Goal: Transaction & Acquisition: Purchase product/service

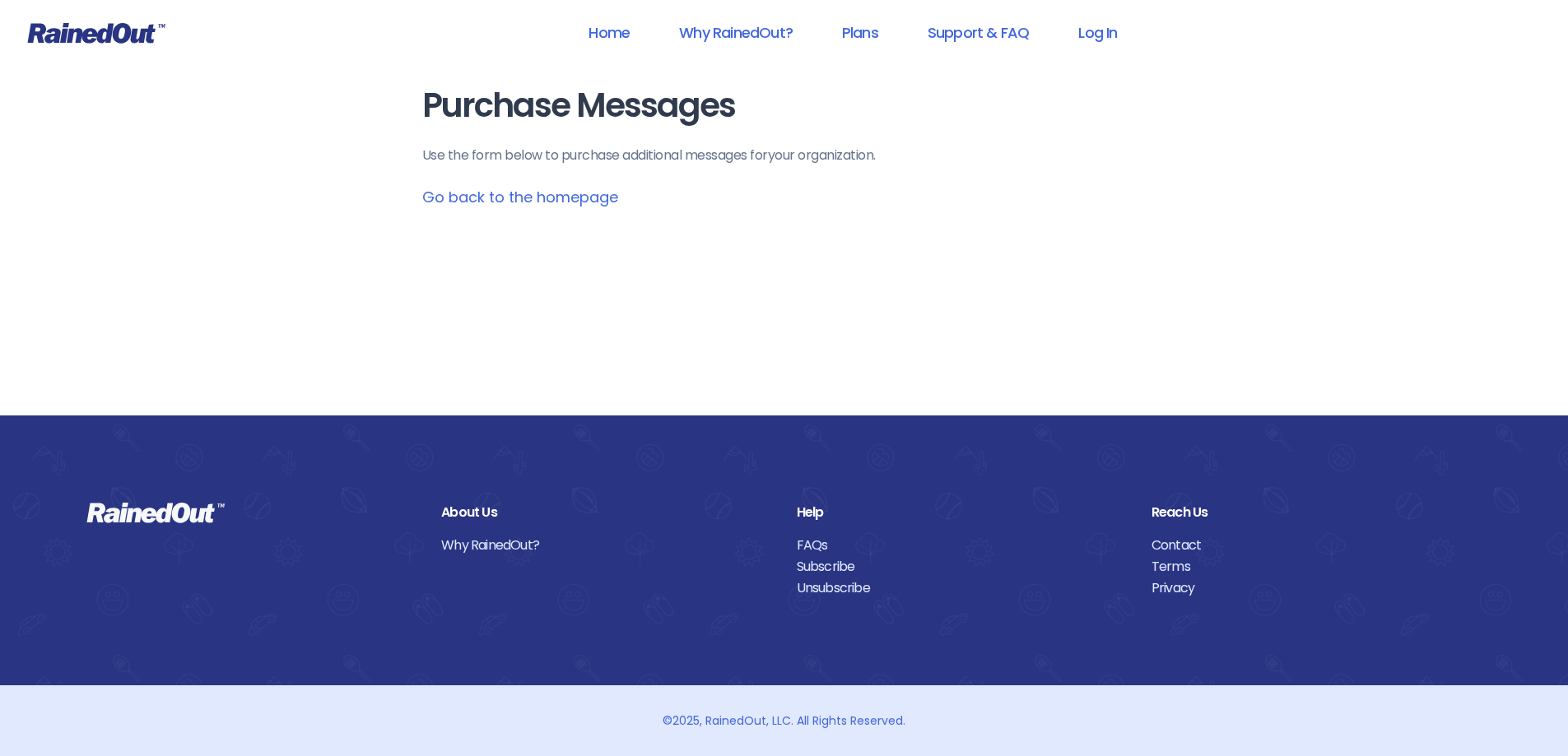
click at [1101, 34] on link "Log In" at bounding box center [1098, 32] width 82 height 37
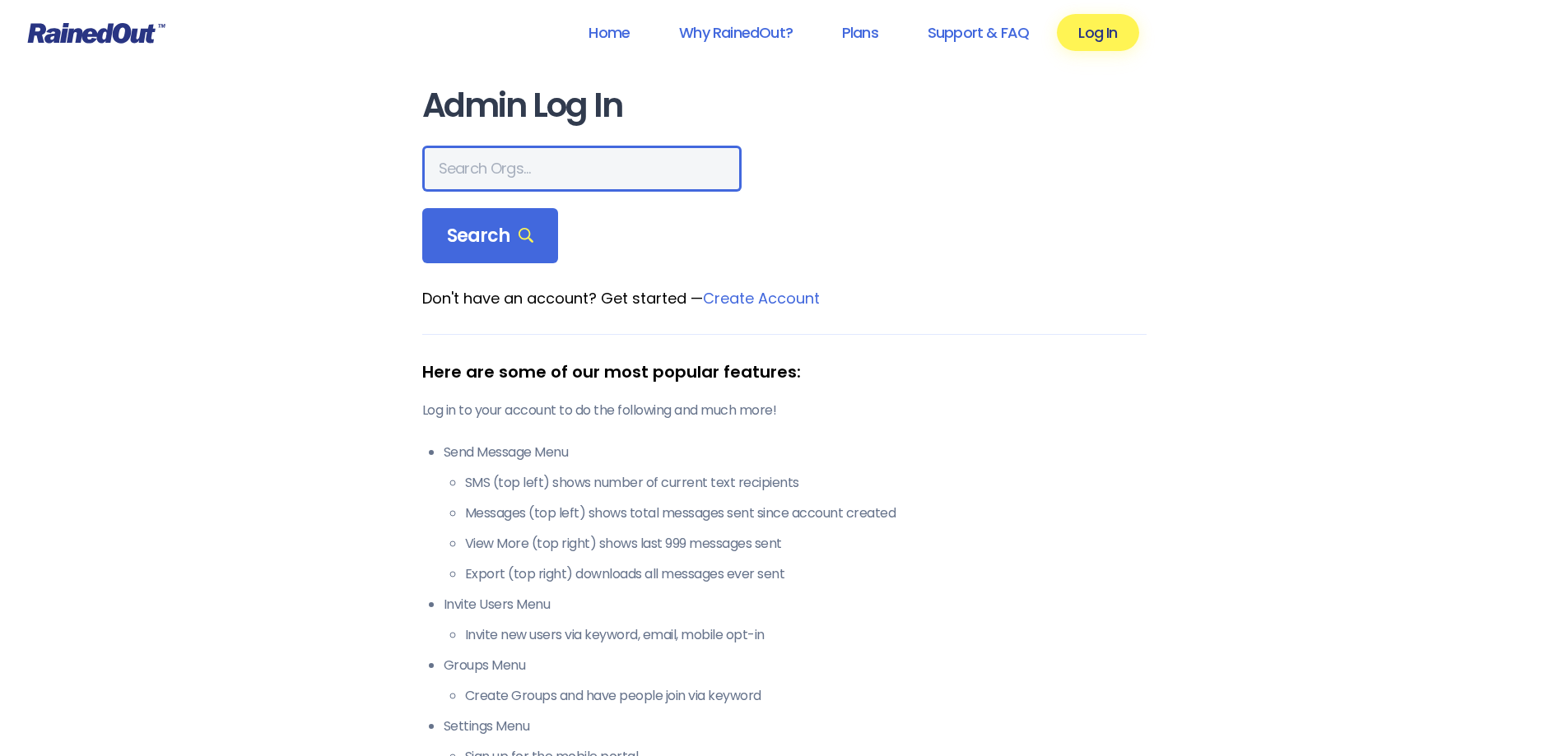
click at [543, 166] on input "text" at bounding box center [582, 168] width 319 height 46
type input "east vineland"
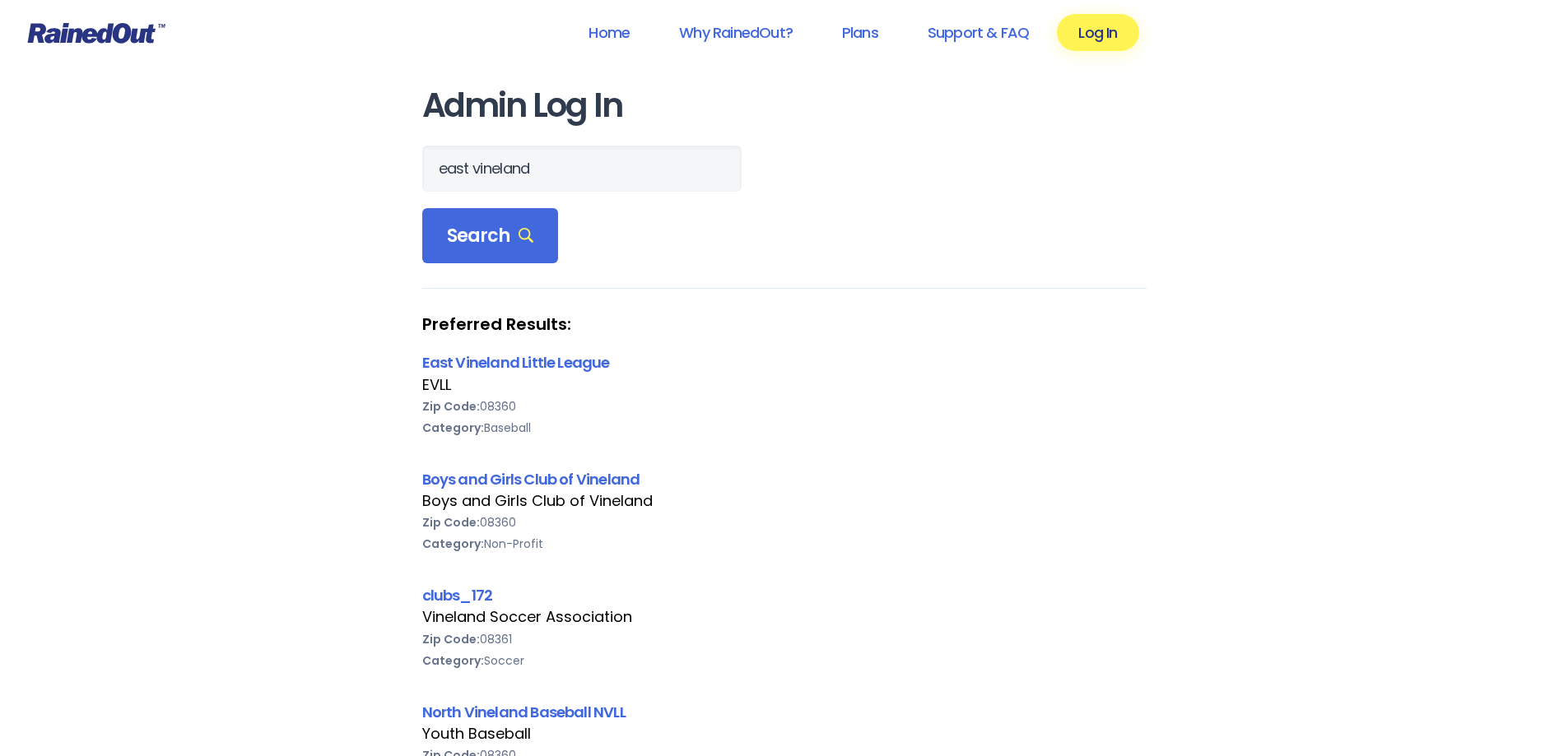
click at [475, 356] on link "East Vineland Little League" at bounding box center [516, 362] width 187 height 21
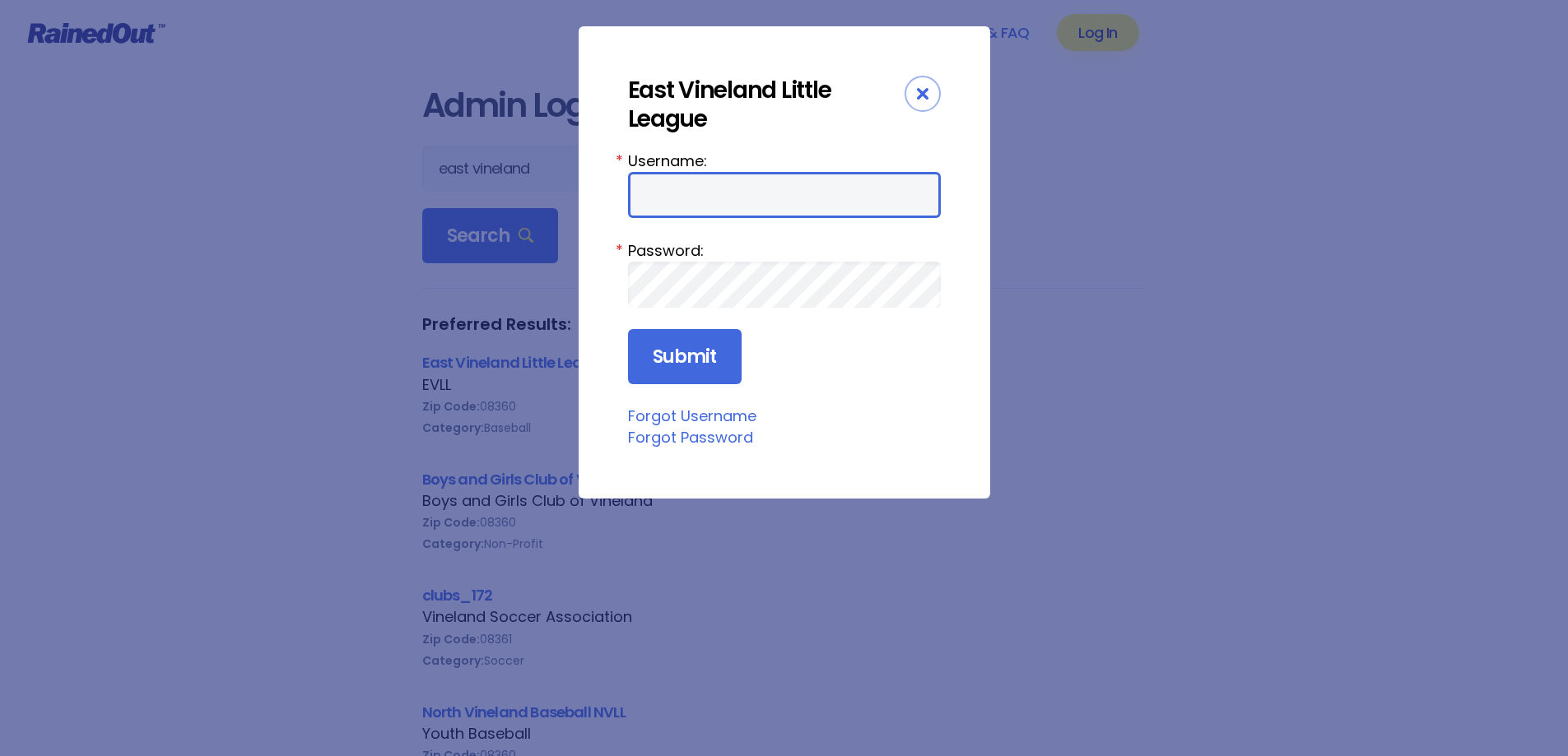
type input "Durham"
click at [684, 360] on input "Submit" at bounding box center [684, 357] width 114 height 56
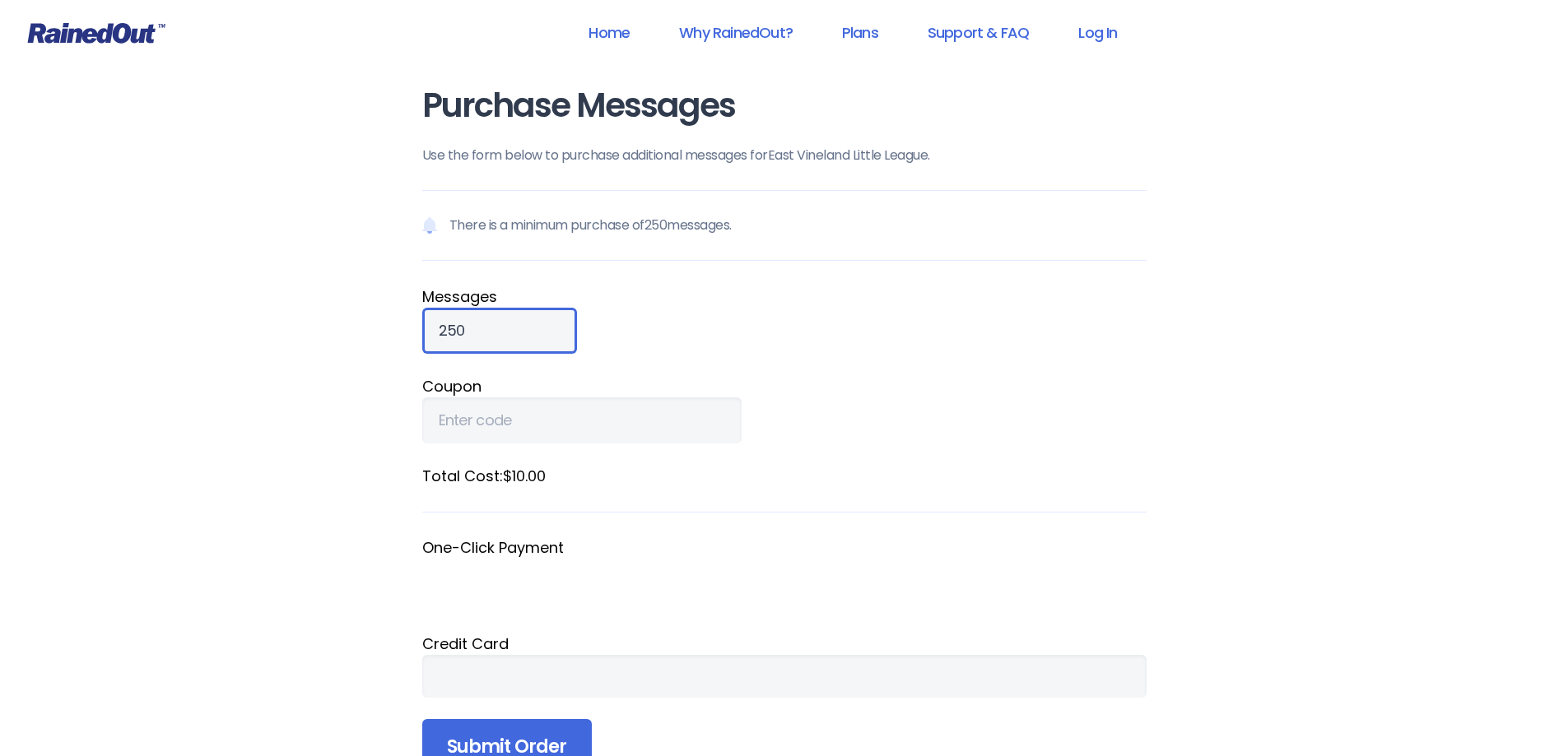
drag, startPoint x: 489, startPoint y: 325, endPoint x: 348, endPoint y: 342, distance: 142.0
click at [348, 342] on div "Home Why RainedOut? Plans Support & FAQ Log In Purchase Messages Use the form b…" at bounding box center [784, 624] width 1568 height 1249
type input "1000"
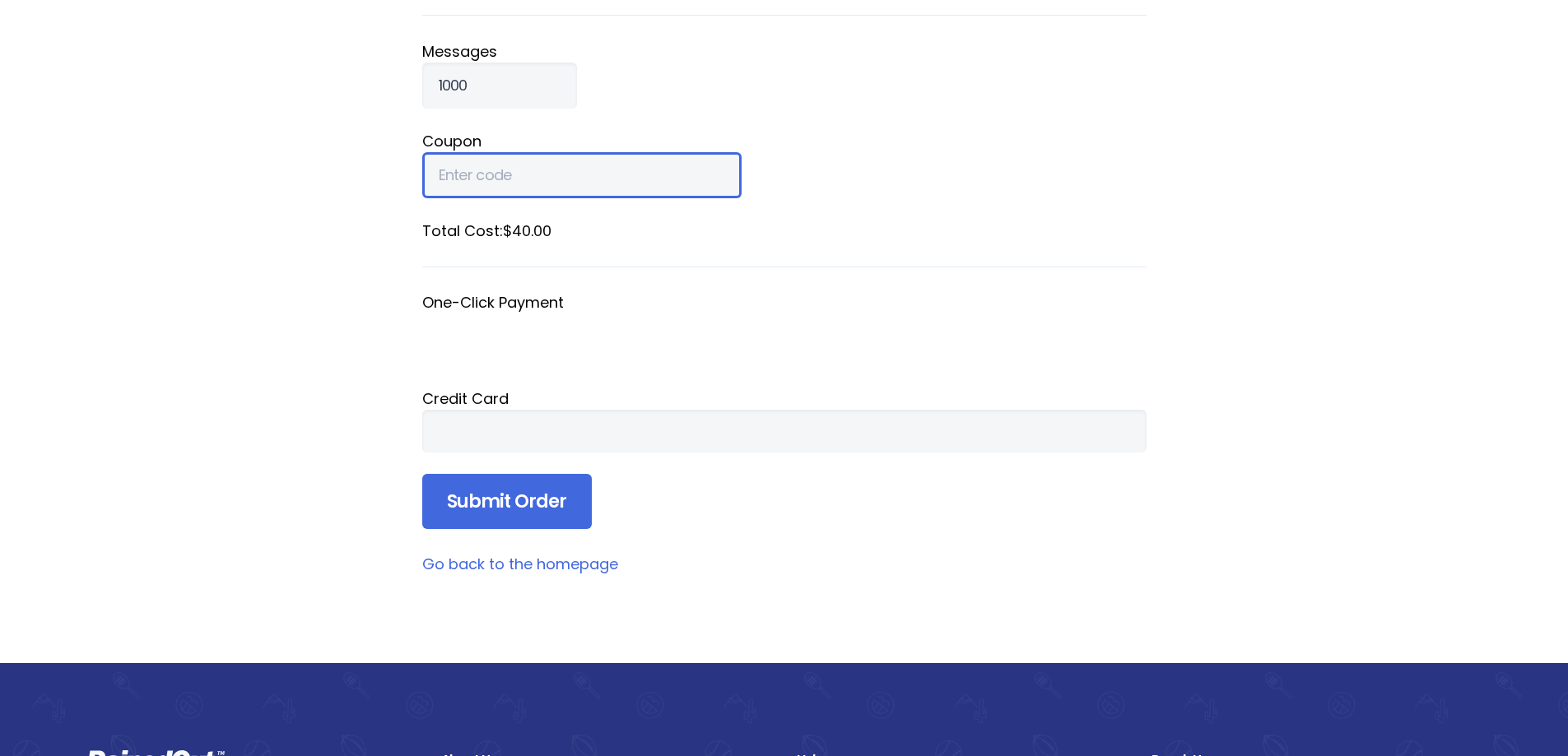
scroll to position [247, 0]
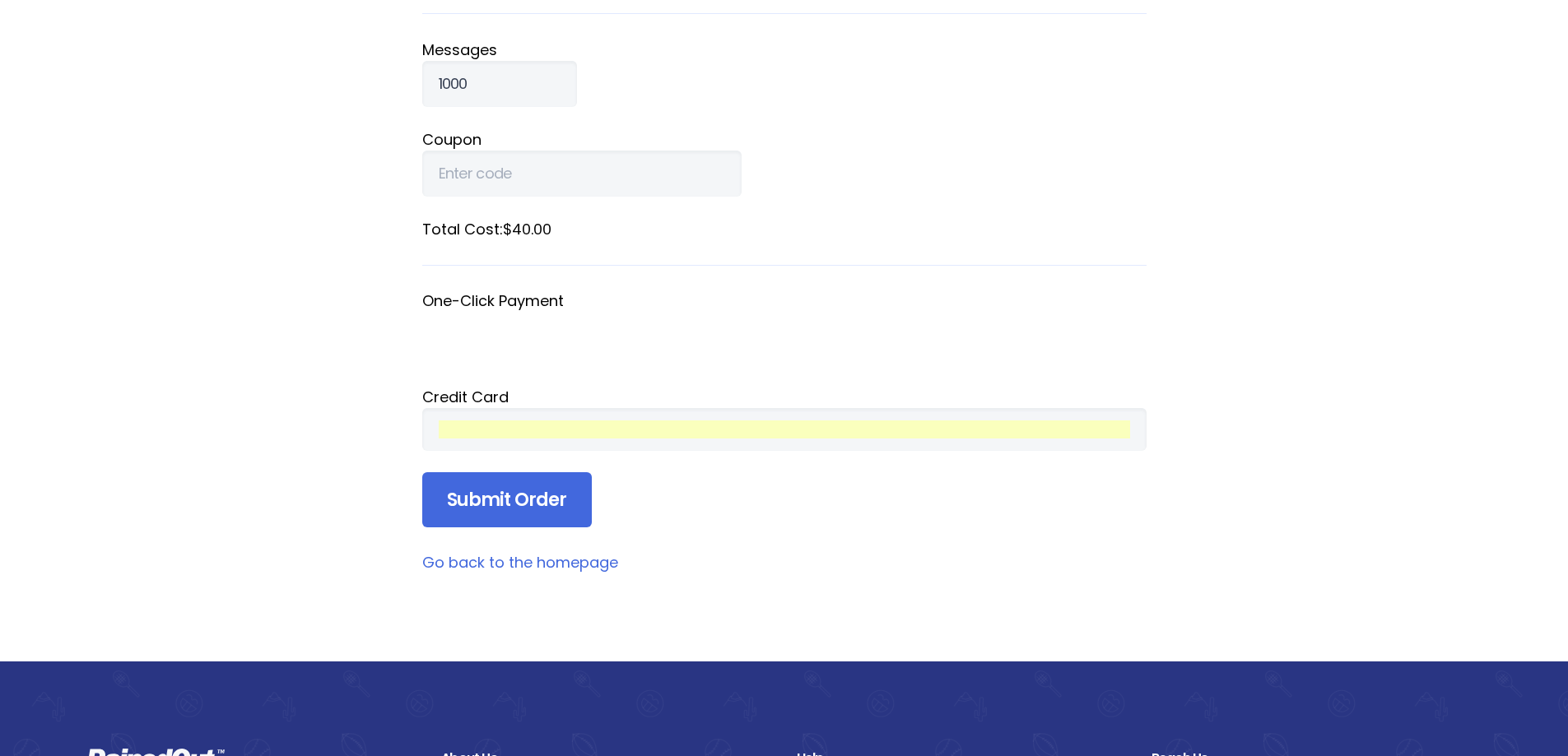
click at [527, 492] on input "Submit Order" at bounding box center [507, 500] width 170 height 56
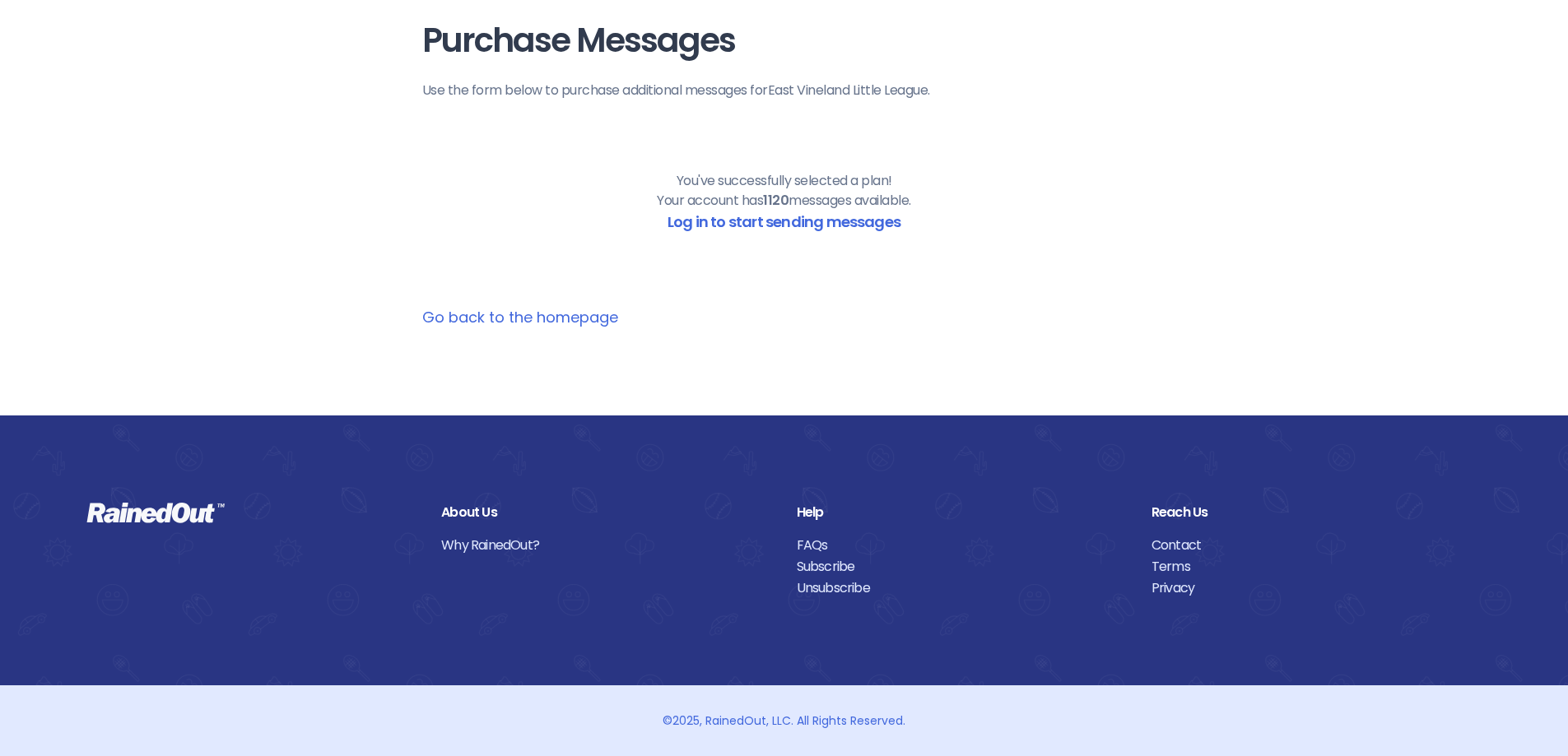
scroll to position [65, 0]
click at [745, 219] on link "Log in to start sending messages" at bounding box center [784, 222] width 233 height 21
